Goal: Navigation & Orientation: Find specific page/section

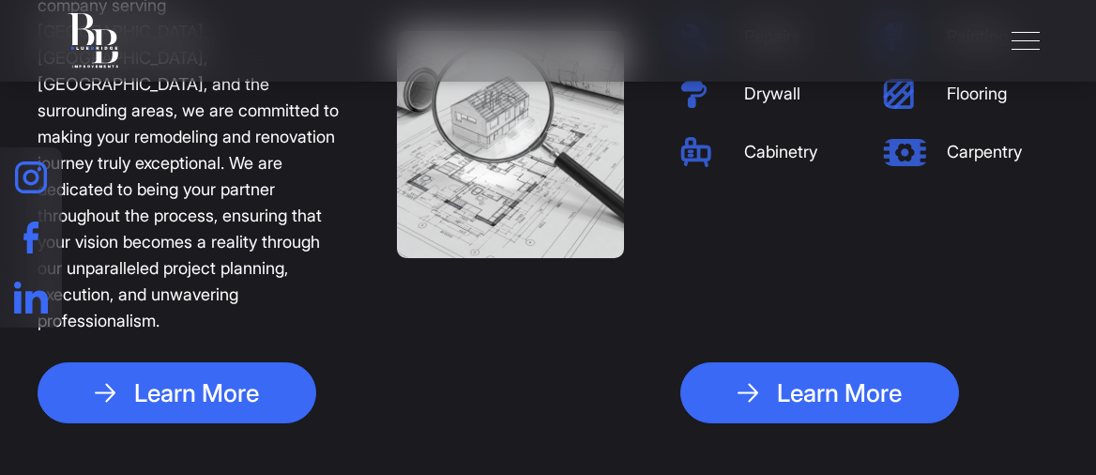
scroll to position [563, 0]
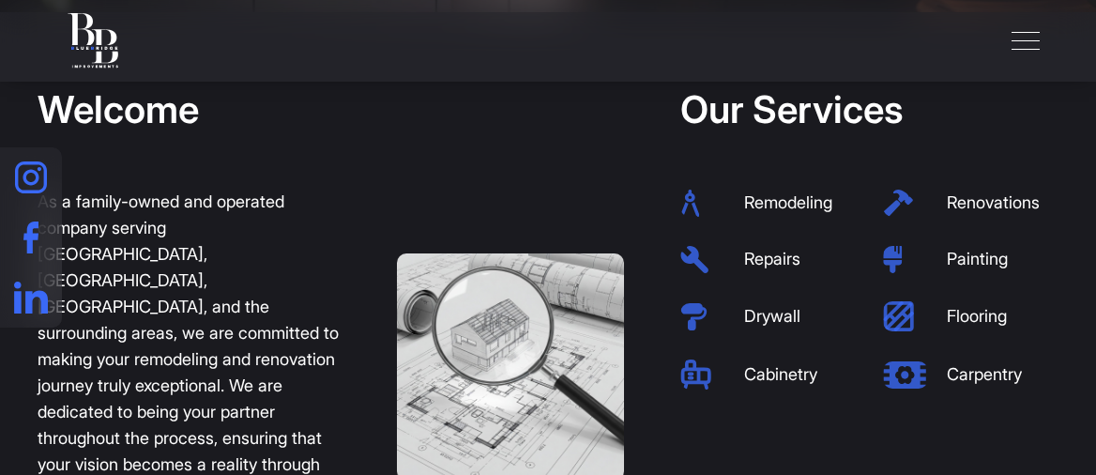
click at [784, 214] on li "Remodeling" at bounding box center [767, 203] width 175 height 28
click at [783, 206] on li "Remodeling" at bounding box center [767, 203] width 175 height 28
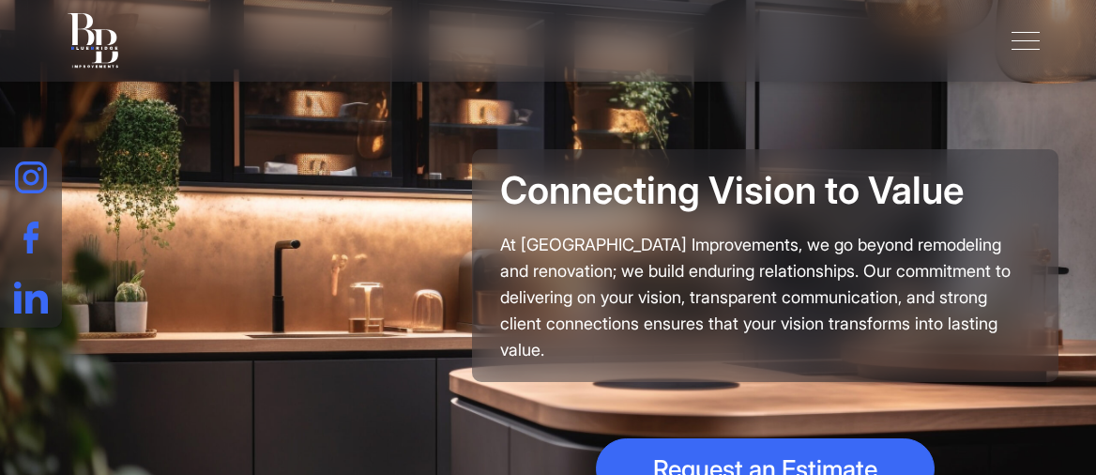
scroll to position [0, 0]
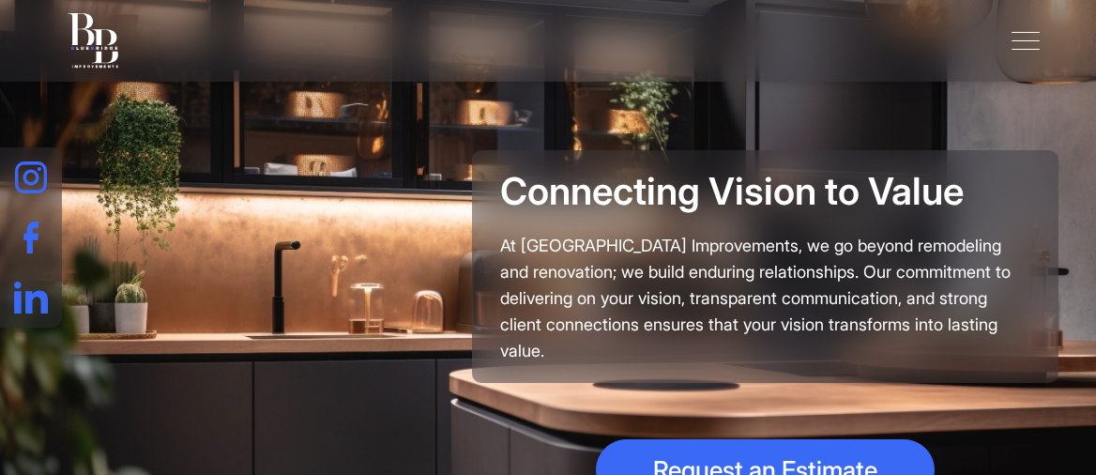
click at [1028, 32] on span "Toggle navigation" at bounding box center [1025, 41] width 28 height 18
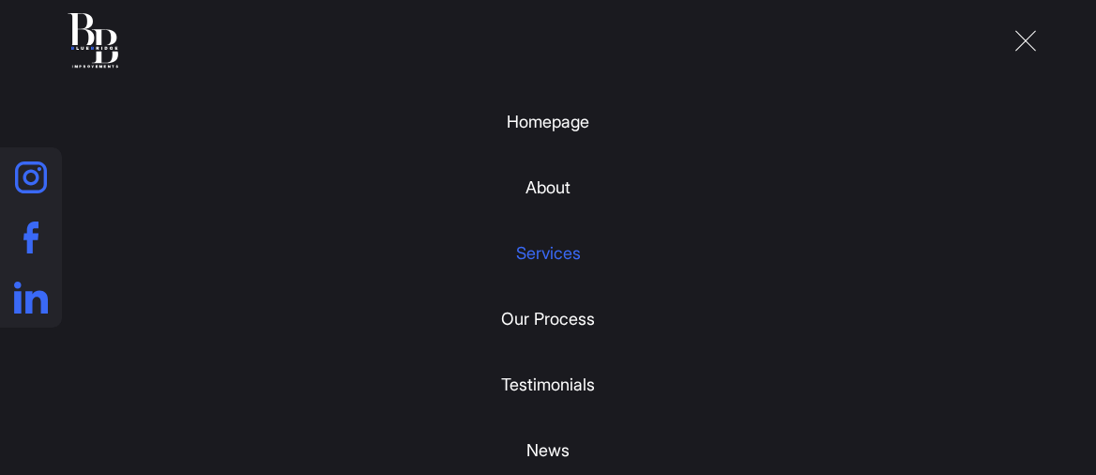
click at [544, 257] on link "Services" at bounding box center [548, 253] width 65 height 56
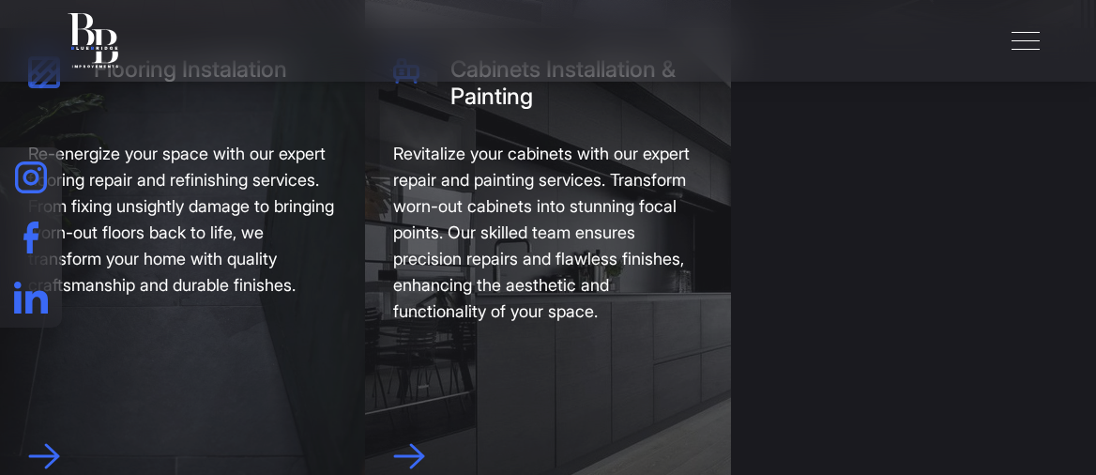
scroll to position [1126, 0]
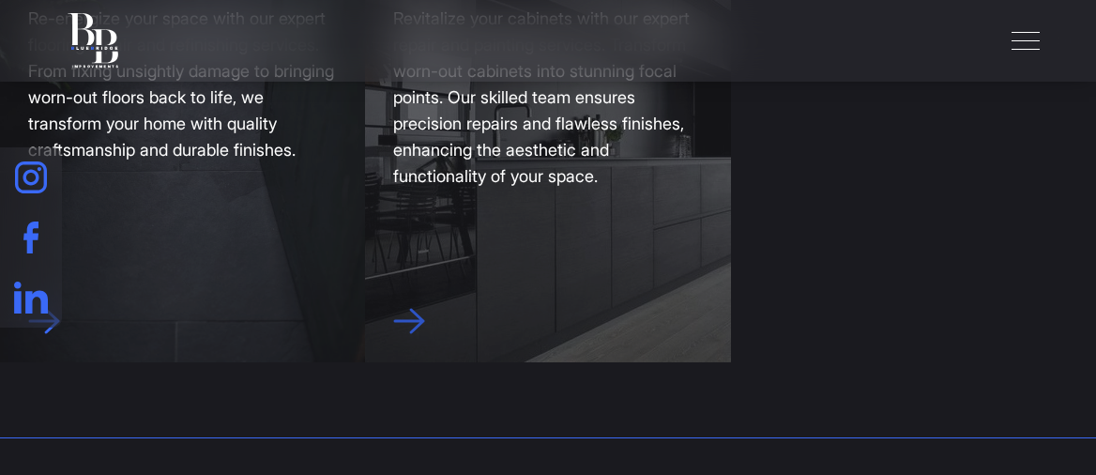
click at [425, 324] on icon at bounding box center [409, 321] width 32 height 26
